Goal: Information Seeking & Learning: Check status

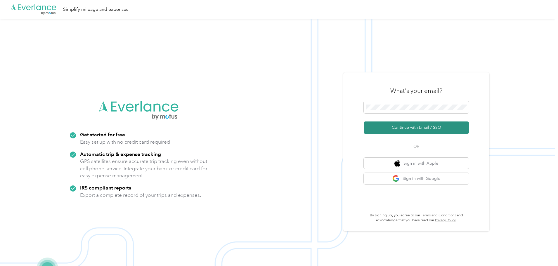
click at [399, 127] on button "Continue with Email / SSO" at bounding box center [416, 128] width 105 height 12
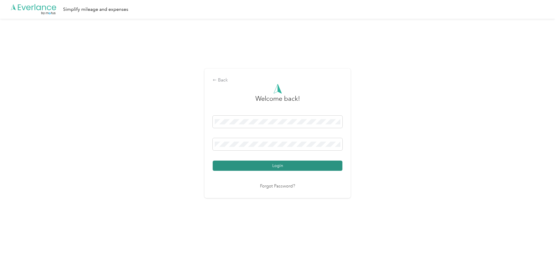
click at [243, 167] on button "Login" at bounding box center [278, 166] width 130 height 10
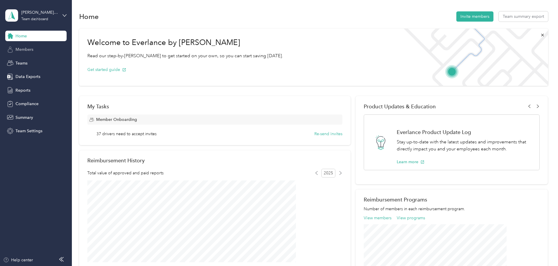
click at [19, 50] on span "Members" at bounding box center [24, 49] width 18 height 6
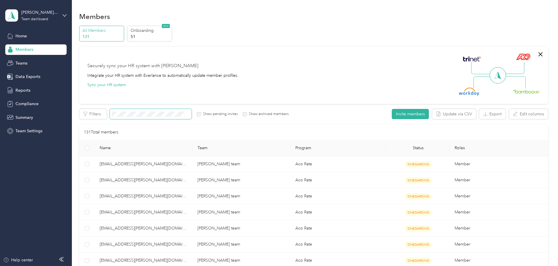
click at [170, 111] on span at bounding box center [151, 114] width 82 height 10
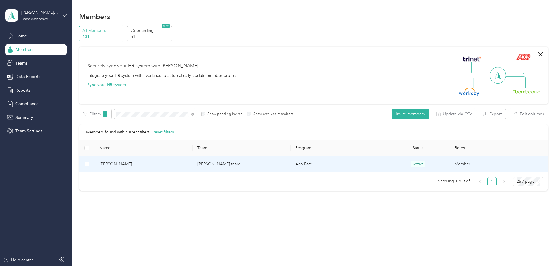
click at [230, 165] on td "[PERSON_NAME] team" at bounding box center [242, 164] width 98 height 16
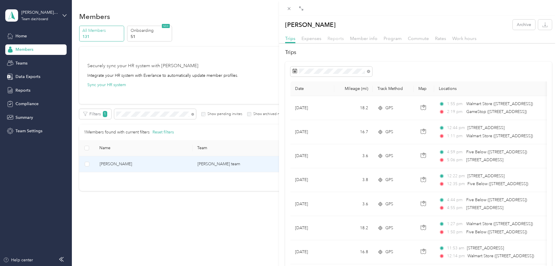
click at [329, 40] on span "Reports" at bounding box center [336, 39] width 16 height 6
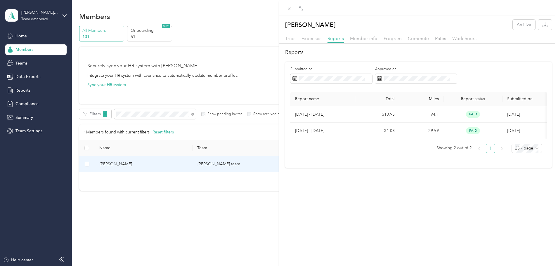
click at [293, 39] on span "Trips" at bounding box center [290, 39] width 10 height 6
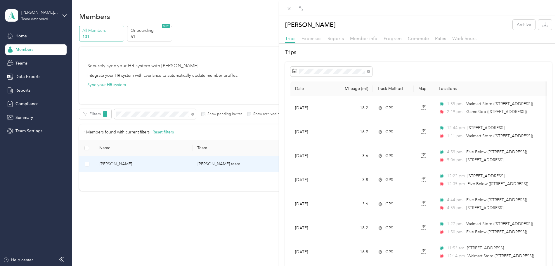
drag, startPoint x: 480, startPoint y: 157, endPoint x: 503, endPoint y: 50, distance: 109.4
click at [503, 50] on h2 "Trips" at bounding box center [418, 53] width 267 height 8
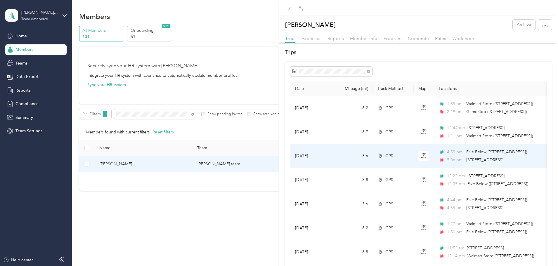
drag, startPoint x: 361, startPoint y: 59, endPoint x: 300, endPoint y: 198, distance: 152.3
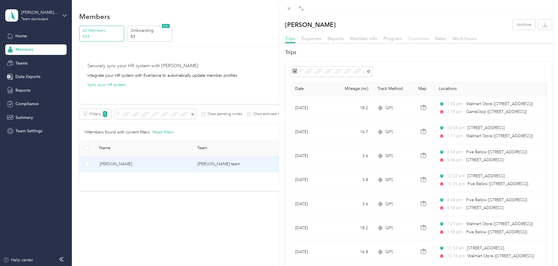
drag, startPoint x: 300, startPoint y: 198, endPoint x: 423, endPoint y: 40, distance: 200.3
click at [423, 40] on span "Commute" at bounding box center [418, 39] width 21 height 6
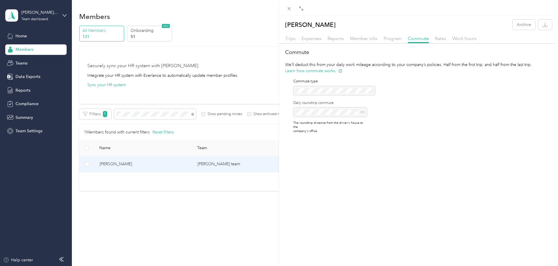
click at [292, 42] on div "Trips Expenses Reports Member info Program Commute Rates Work hours" at bounding box center [418, 39] width 279 height 8
click at [292, 41] on div "Trips" at bounding box center [290, 38] width 10 height 7
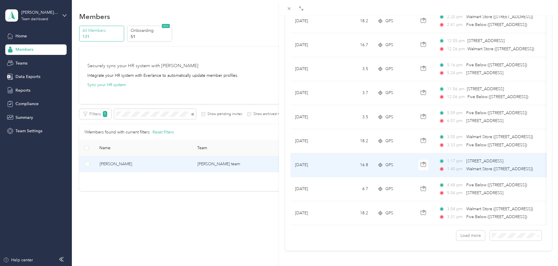
scroll to position [480, 0]
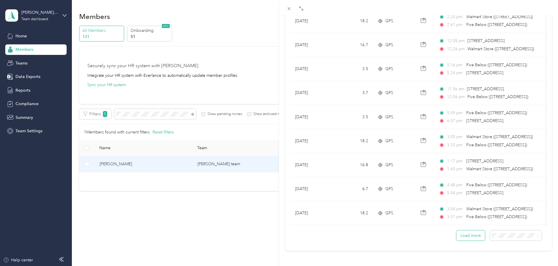
click at [466, 231] on button "Load more" at bounding box center [470, 236] width 29 height 10
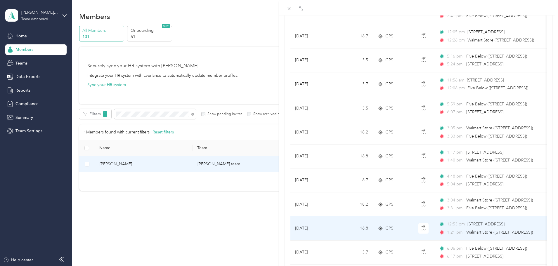
drag, startPoint x: 466, startPoint y: 226, endPoint x: 469, endPoint y: 231, distance: 5.6
click at [469, 231] on span "Walmart Store ([STREET_ADDRESS])" at bounding box center [499, 232] width 67 height 5
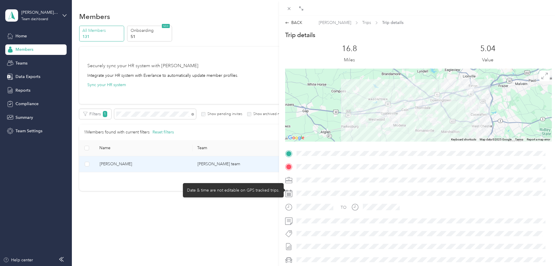
drag, startPoint x: 393, startPoint y: 159, endPoint x: 392, endPoint y: 193, distance: 34.5
click at [392, 193] on div at bounding box center [423, 193] width 257 height 9
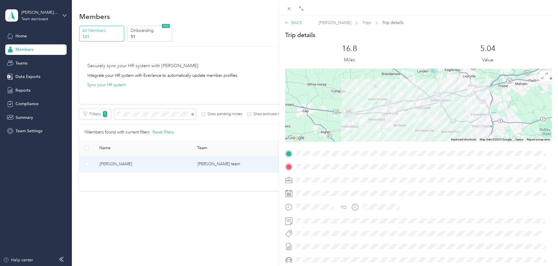
click at [295, 23] on div "BACK" at bounding box center [293, 23] width 17 height 6
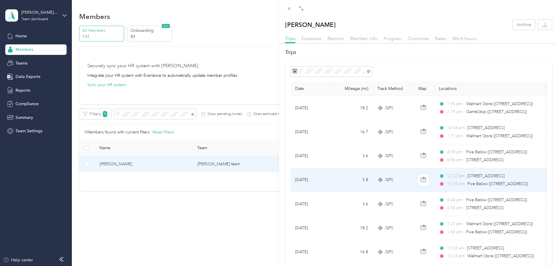
drag, startPoint x: 478, startPoint y: 128, endPoint x: 461, endPoint y: 170, distance: 44.7
drag, startPoint x: 461, startPoint y: 170, endPoint x: 254, endPoint y: 19, distance: 256.7
click at [254, 19] on div "[PERSON_NAME] Archive Trips Expenses Reports Member info Program Commute Rates …" at bounding box center [279, 133] width 558 height 266
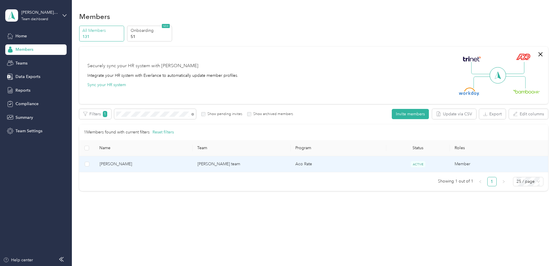
click at [215, 162] on td "[PERSON_NAME] team" at bounding box center [242, 164] width 98 height 16
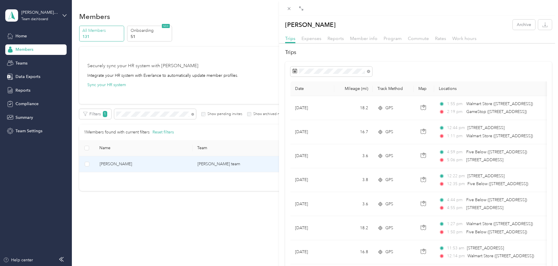
click at [338, 41] on div "Reports" at bounding box center [336, 38] width 16 height 7
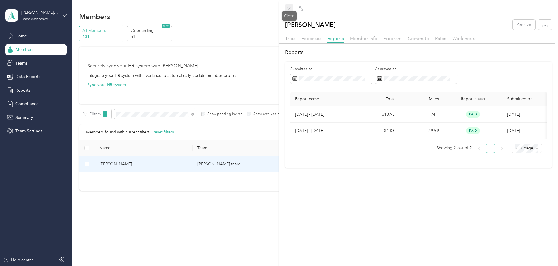
drag, startPoint x: 70, startPoint y: 218, endPoint x: 289, endPoint y: 8, distance: 303.8
click at [289, 8] on icon at bounding box center [289, 8] width 5 height 5
